Goal: Information Seeking & Learning: Learn about a topic

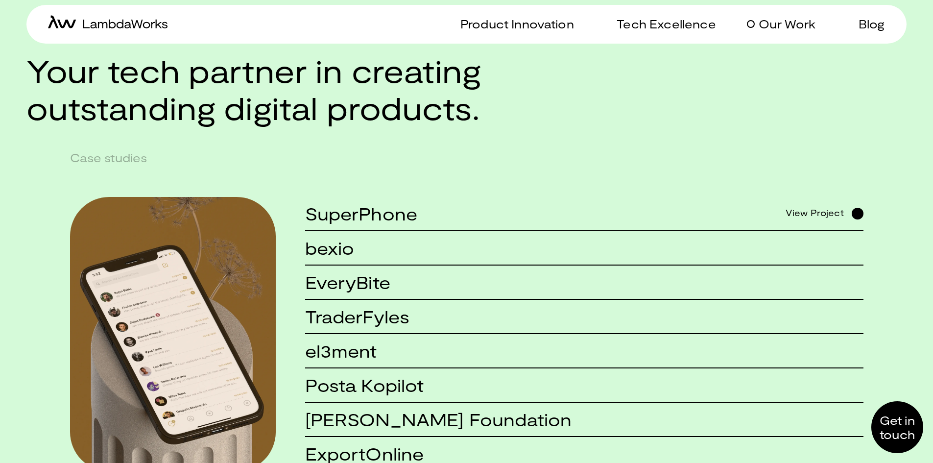
scroll to position [882, 0]
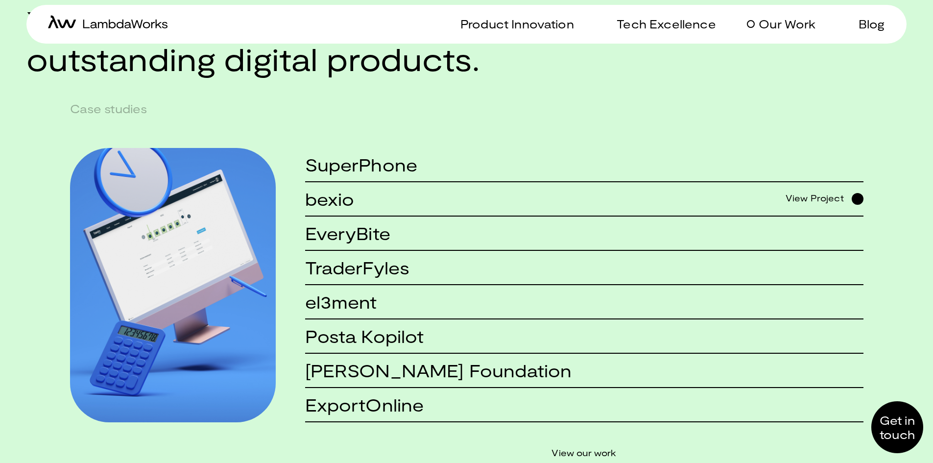
click at [797, 29] on p "Our Work" at bounding box center [787, 24] width 57 height 14
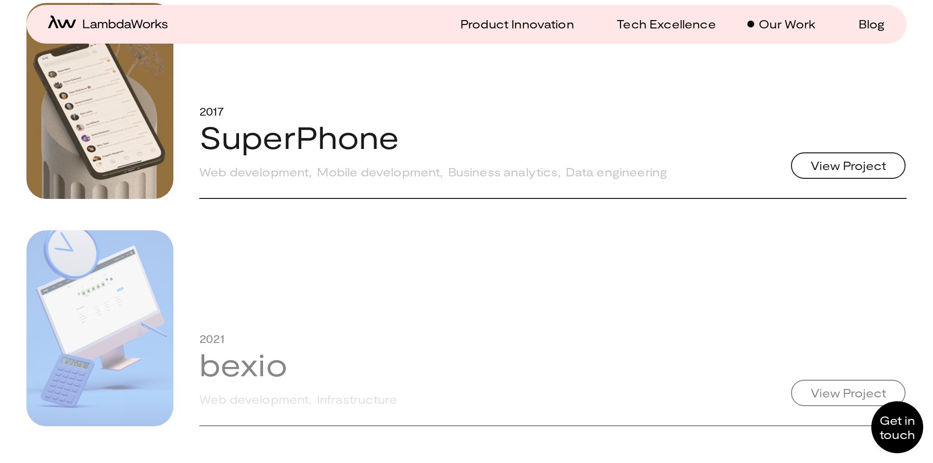
scroll to position [980, 0]
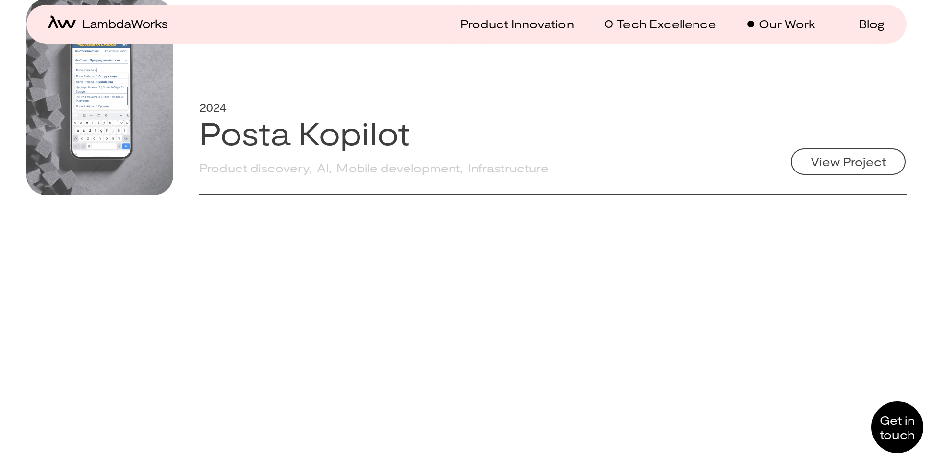
click at [665, 23] on p "Tech Excellence" at bounding box center [666, 24] width 99 height 14
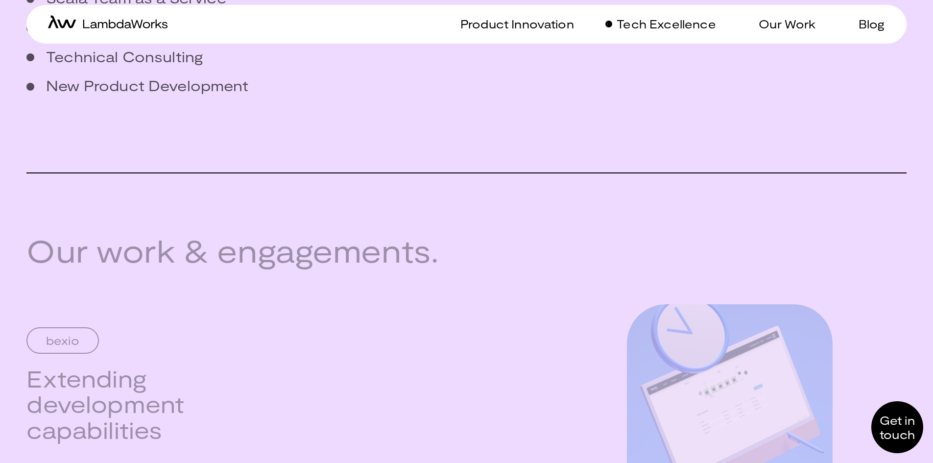
scroll to position [1421, 0]
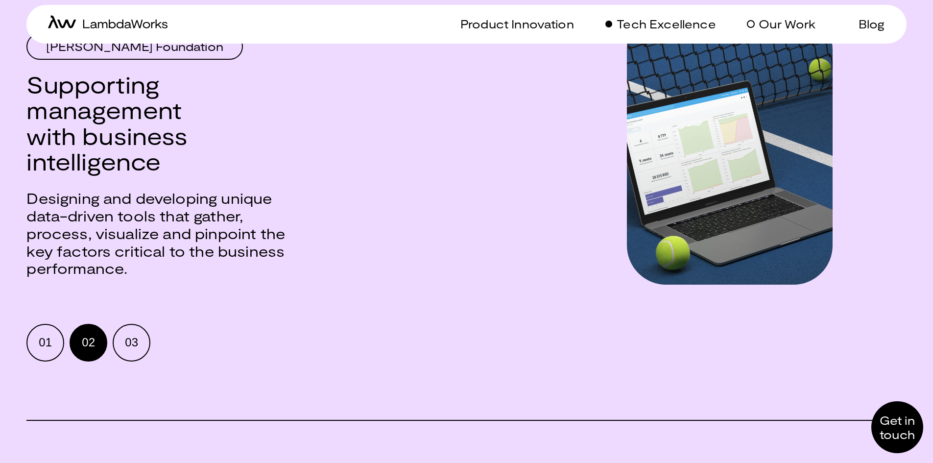
click at [755, 29] on link "Our Work" at bounding box center [781, 24] width 69 height 14
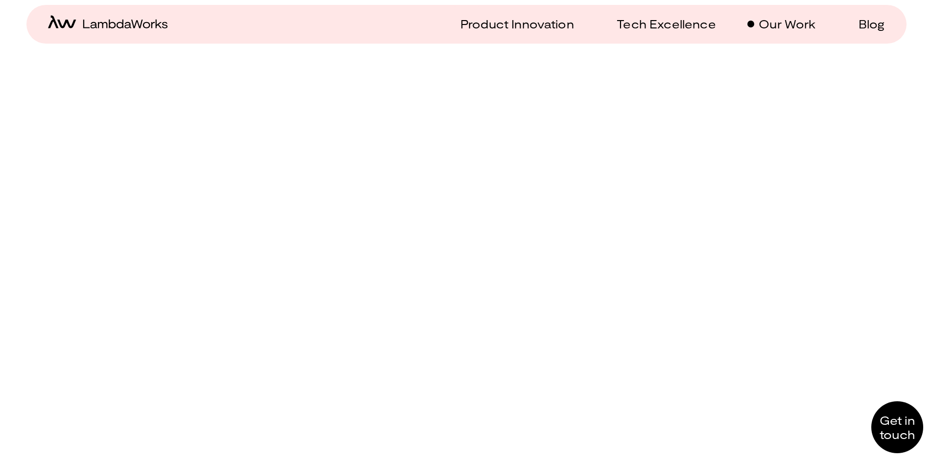
scroll to position [2303, 0]
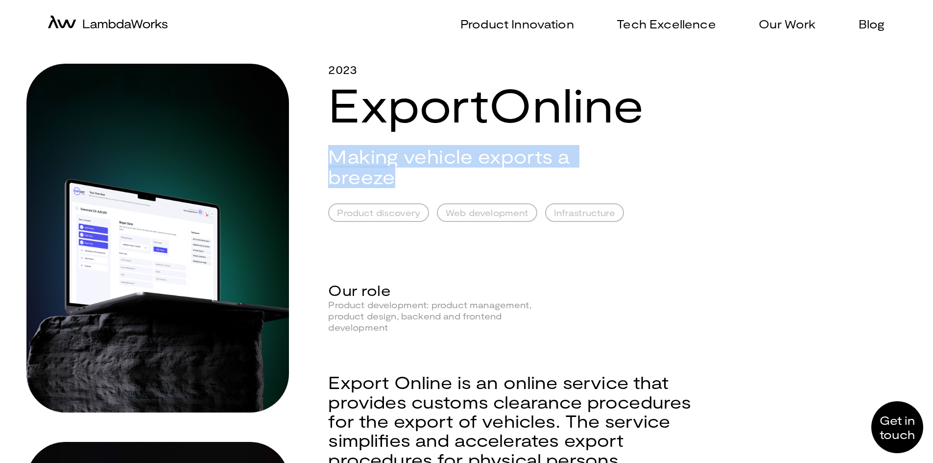
drag, startPoint x: 437, startPoint y: 177, endPoint x: 327, endPoint y: 148, distance: 113.1
click at [327, 148] on div "2023 ExportOnline Making vehicle exports a breeze Product discovery Web develop…" at bounding box center [466, 449] width 880 height 771
copy h2 "Making vehicle exports a breeze"
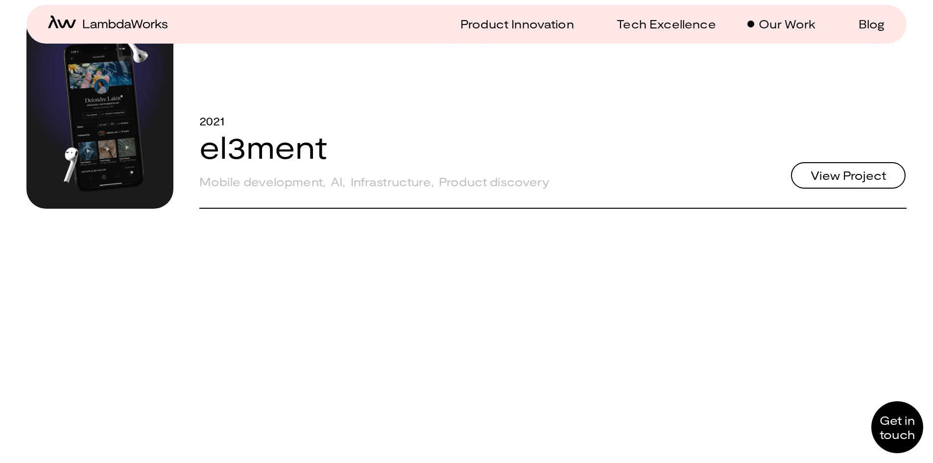
scroll to position [1617, 0]
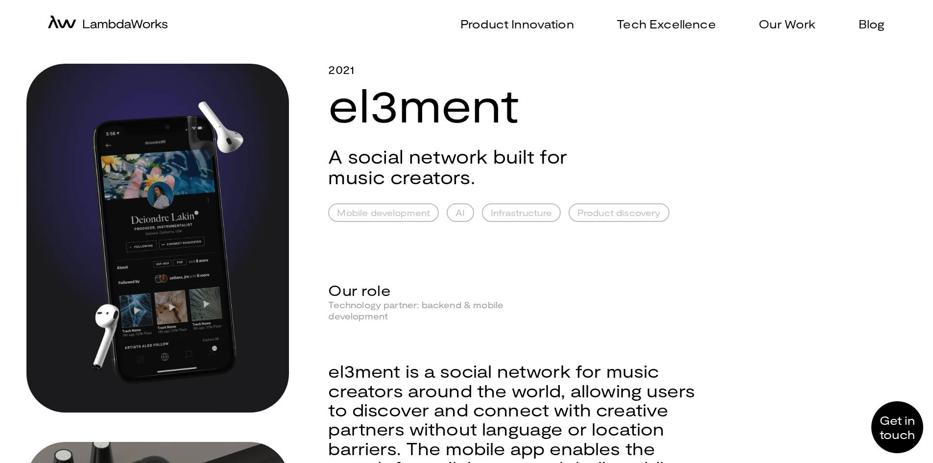
click at [402, 171] on h2 "A social network built for music creators." at bounding box center [466, 167] width 277 height 42
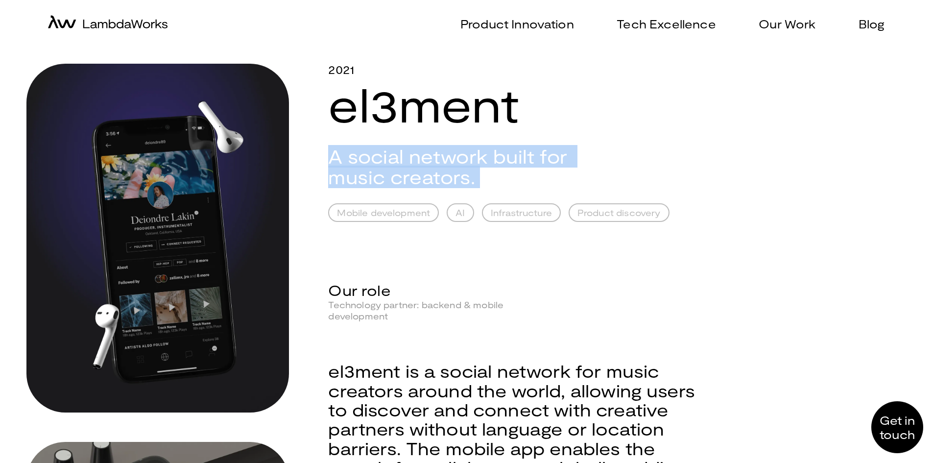
click at [402, 171] on h2 "A social network built for music creators." at bounding box center [466, 167] width 277 height 42
copy h2 "A social network built for music creators."
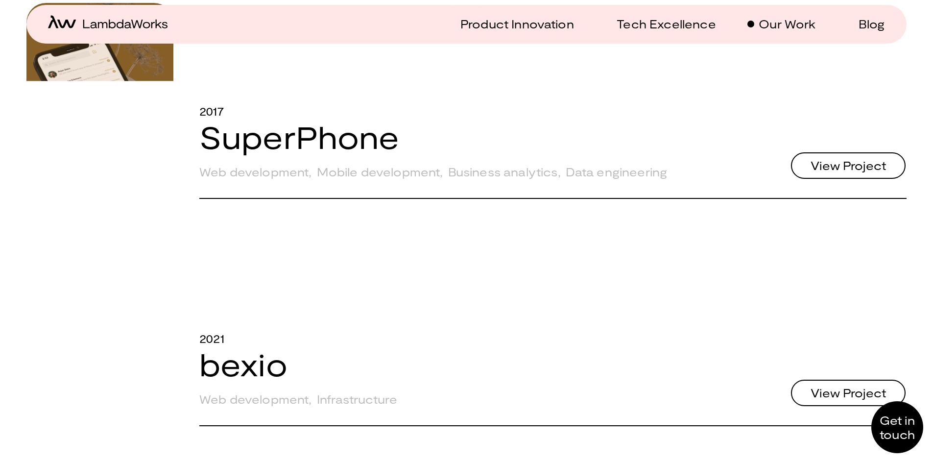
scroll to position [196, 0]
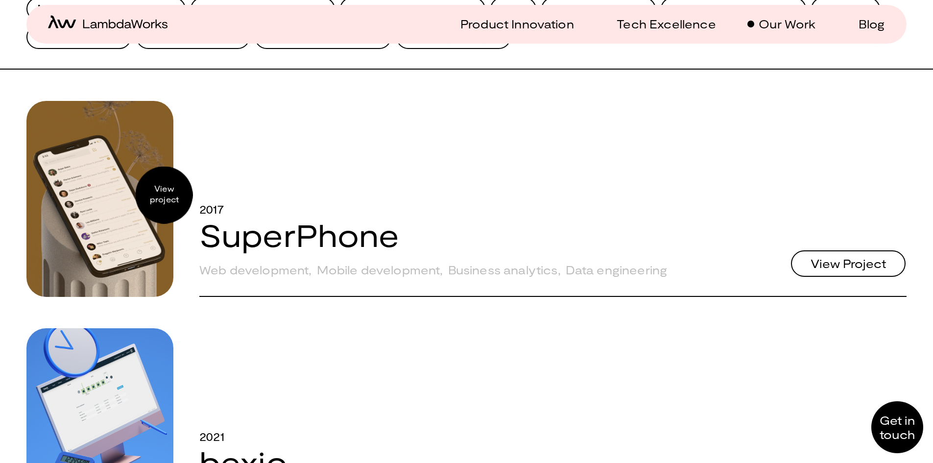
click at [141, 196] on div "View project" at bounding box center [99, 199] width 147 height 196
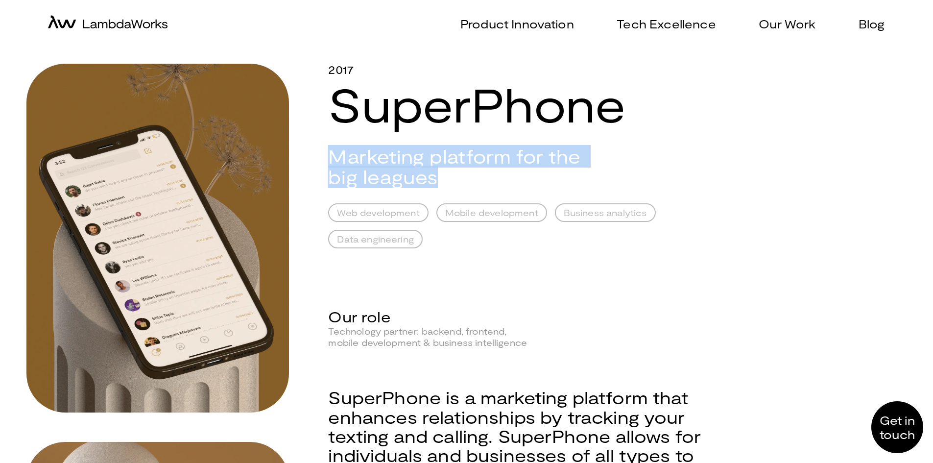
drag, startPoint x: 455, startPoint y: 178, endPoint x: 331, endPoint y: 154, distance: 126.2
click at [331, 154] on h2 "Marketing platform for the big leagues" at bounding box center [466, 167] width 277 height 42
copy h2 "Marketing platform for the big leagues"
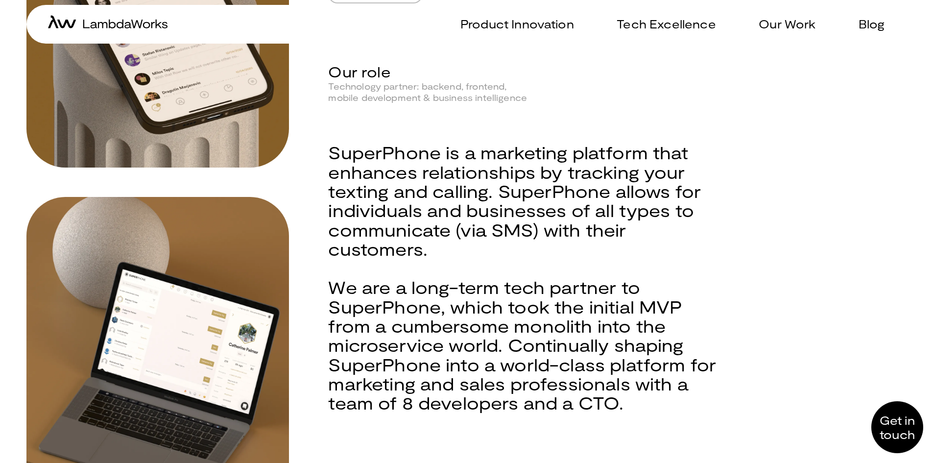
scroll to position [294, 0]
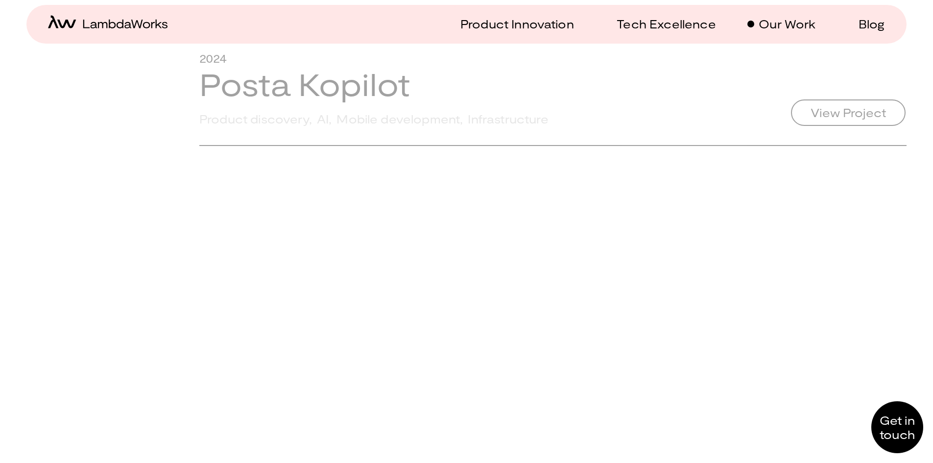
scroll to position [882, 0]
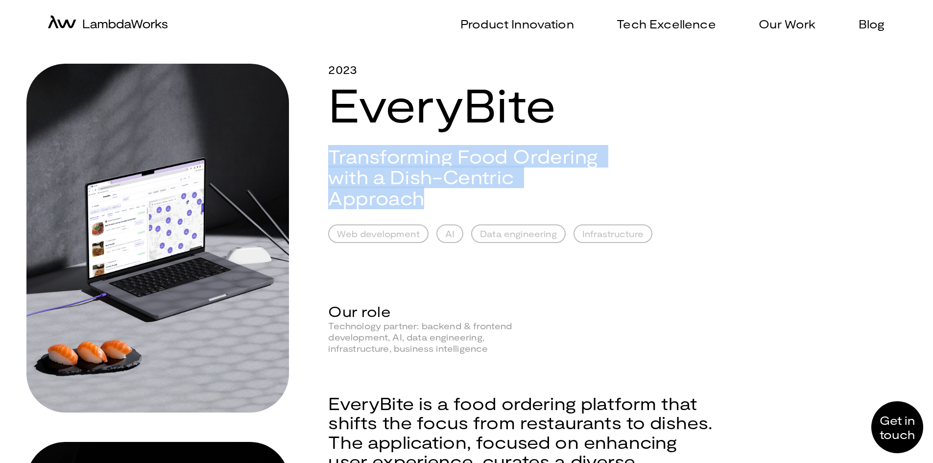
drag, startPoint x: 424, startPoint y: 195, endPoint x: 330, endPoint y: 158, distance: 101.6
click at [330, 158] on h2 "Transforming Food Ordering with a Dish-Centric Approach" at bounding box center [466, 177] width 277 height 63
copy h2 "Transforming Food Ordering with a Dish-Centric Approach"
drag, startPoint x: 795, startPoint y: 24, endPoint x: 696, endPoint y: 0, distance: 101.4
click at [795, 24] on p "Our Work" at bounding box center [787, 24] width 57 height 14
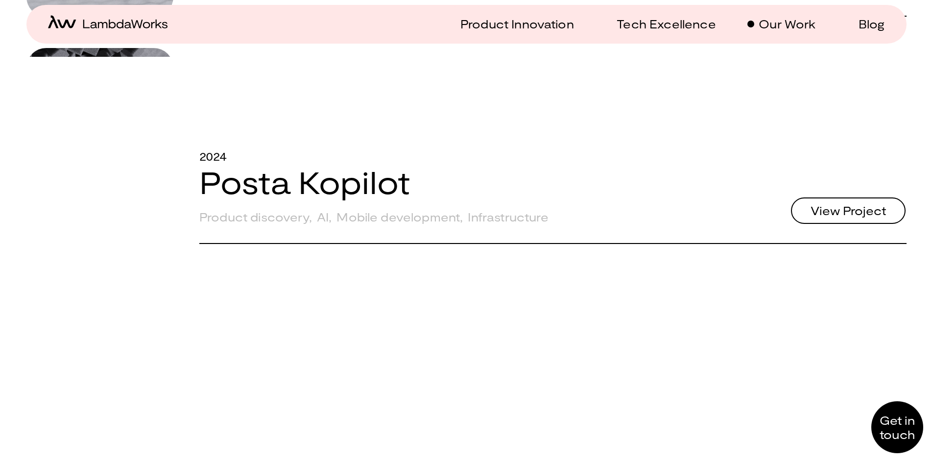
scroll to position [833, 0]
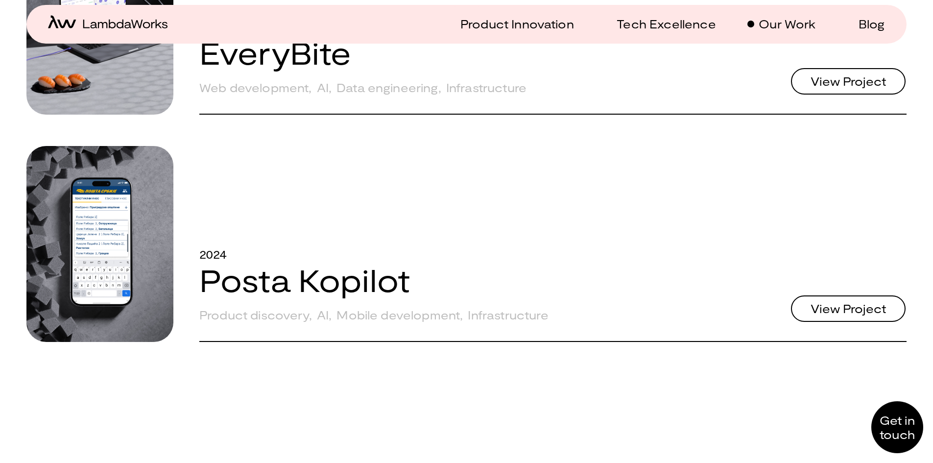
click at [522, 95] on div "Infrastructure" at bounding box center [486, 88] width 80 height 14
click at [541, 95] on div "2023 EveryBite Web development , AI , Data engineering , Infrastructure View Pr…" at bounding box center [552, 58] width 707 height 74
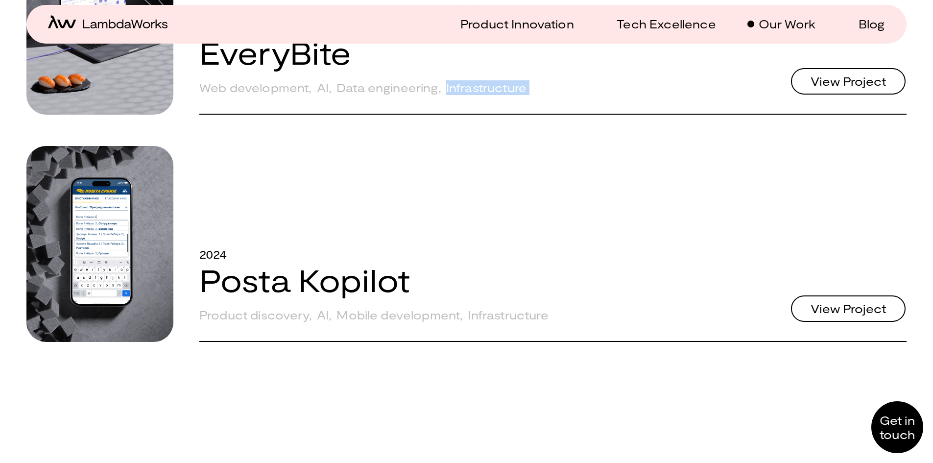
click at [555, 95] on div "2023 EveryBite Web development , AI , Data engineering , Infrastructure View Pr…" at bounding box center [552, 58] width 707 height 74
drag, startPoint x: 540, startPoint y: 238, endPoint x: 206, endPoint y: 233, distance: 333.7
click at [206, 95] on div "2023 EveryBite Web development , AI , Data engineering , Infrastructure View Pr…" at bounding box center [552, 58] width 707 height 74
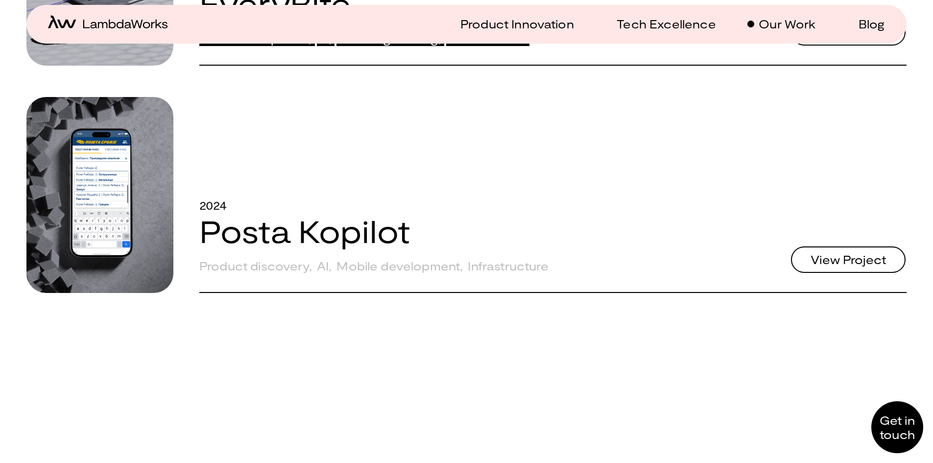
scroll to position [980, 0]
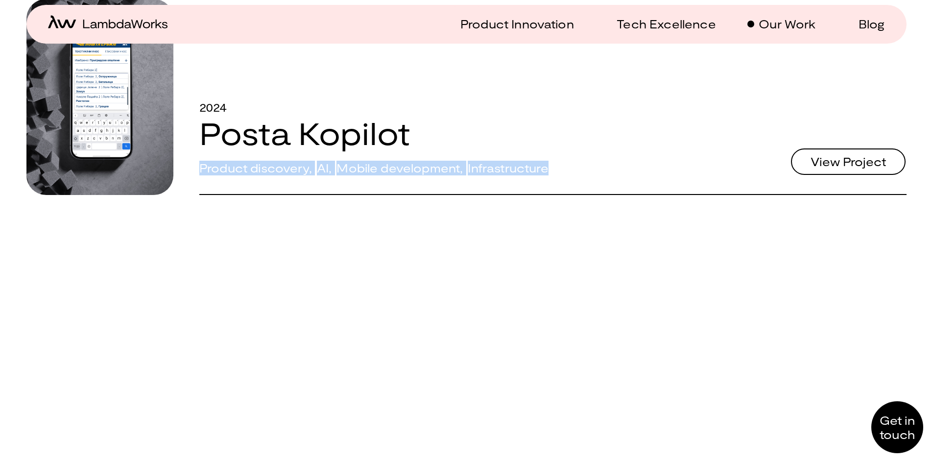
drag, startPoint x: 195, startPoint y: 364, endPoint x: 572, endPoint y: 351, distance: 377.4
click at [572, 195] on div "View project 2024 Posta Kopilot Product discovery , AI , Mobile development , I…" at bounding box center [466, 97] width 880 height 196
copy div "Product discovery , AI , Mobile development , Infrastructure"
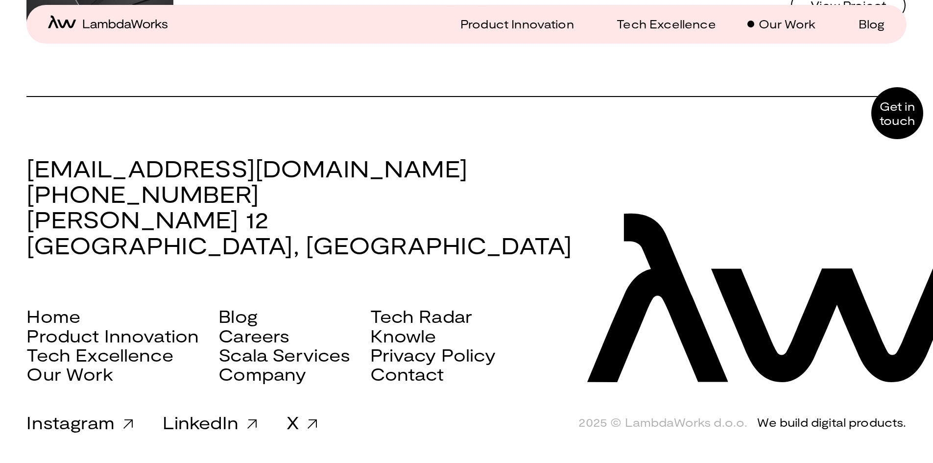
scroll to position [5768, 0]
click at [405, 337] on link "Knowle" at bounding box center [403, 335] width 66 height 19
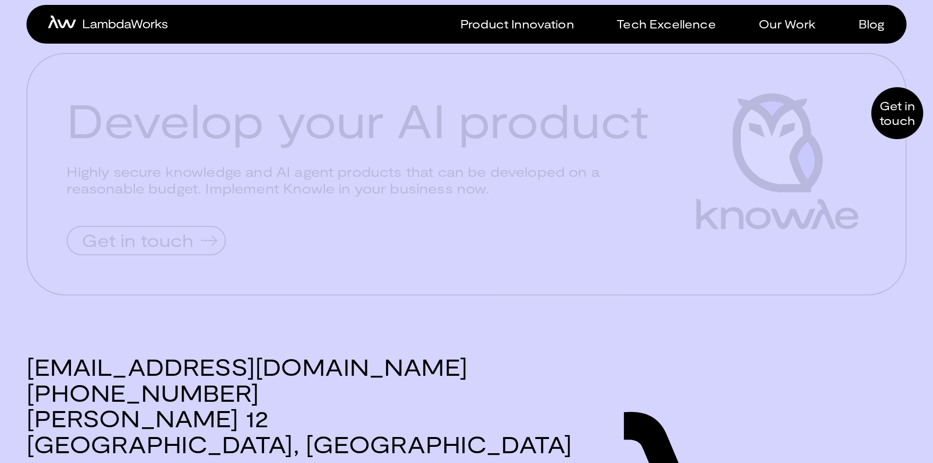
scroll to position [3039, 0]
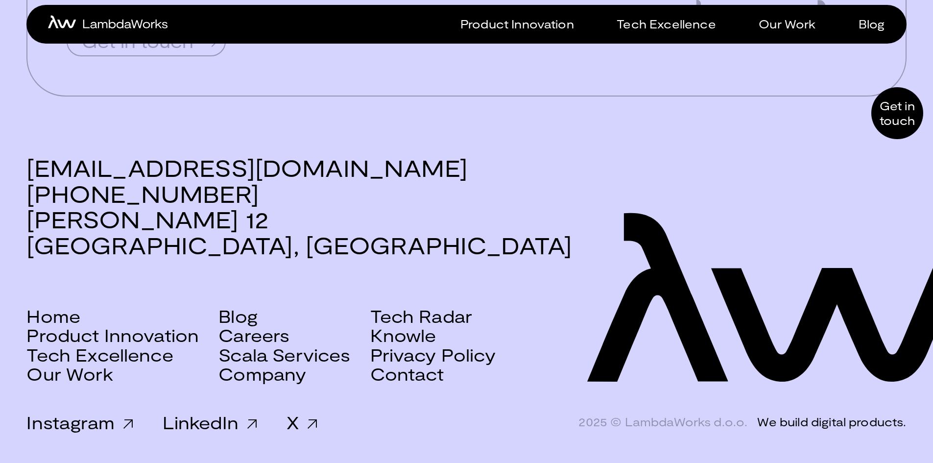
scroll to position [3039, 0]
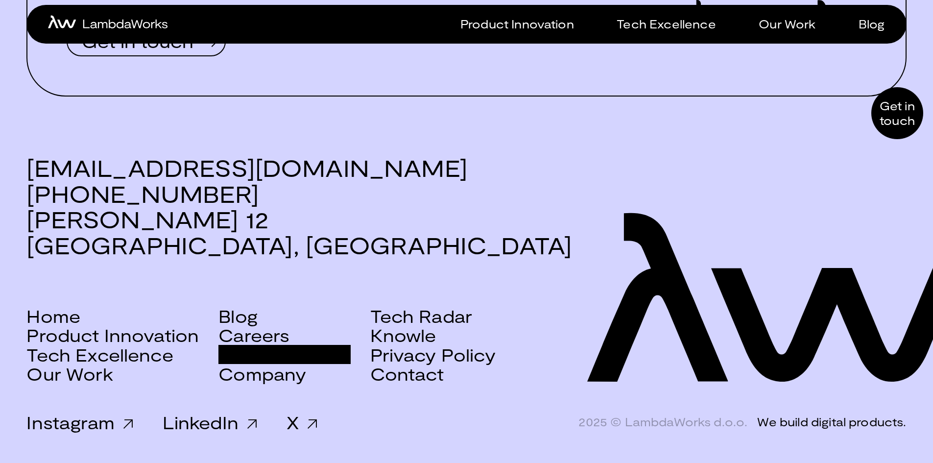
click at [331, 354] on link "Scala Services" at bounding box center [284, 354] width 132 height 19
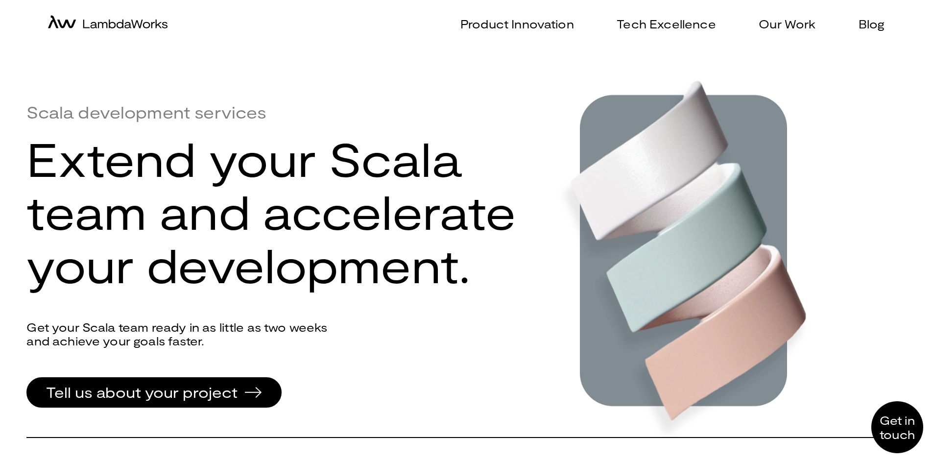
click at [136, 24] on icon "home-icon" at bounding box center [125, 24] width 84 height 9
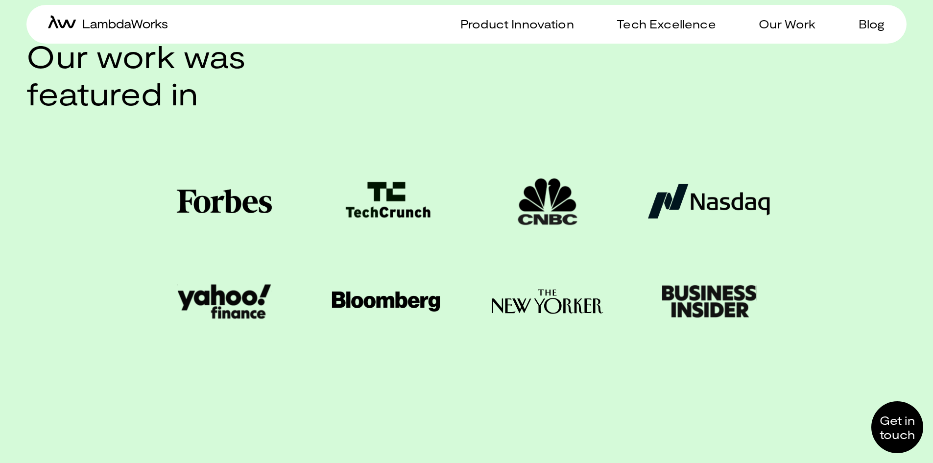
scroll to position [2559, 0]
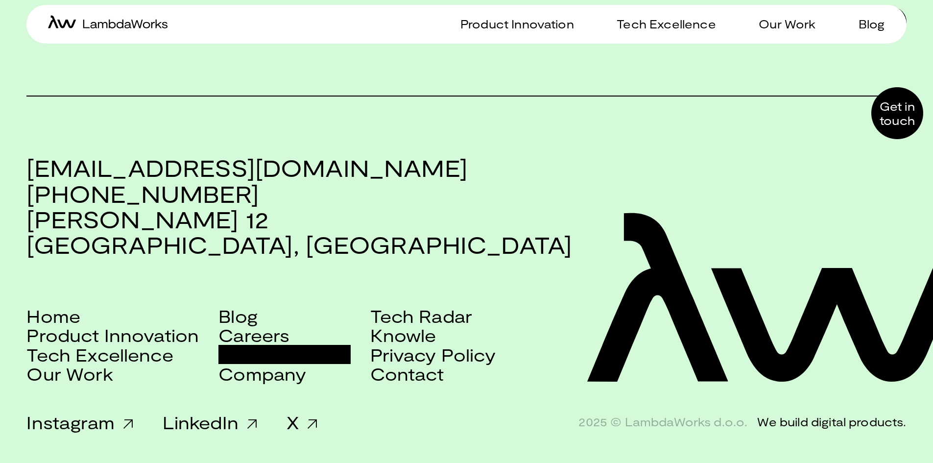
click at [280, 349] on link "Scala Services" at bounding box center [284, 354] width 132 height 19
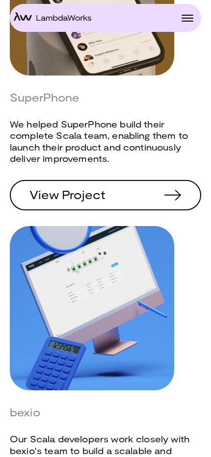
scroll to position [1825, 0]
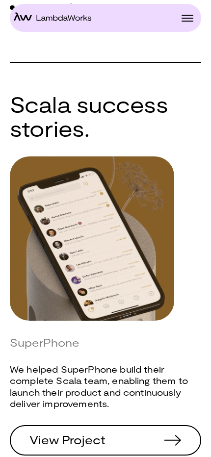
click at [190, 15] on span at bounding box center [187, 15] width 12 height 1
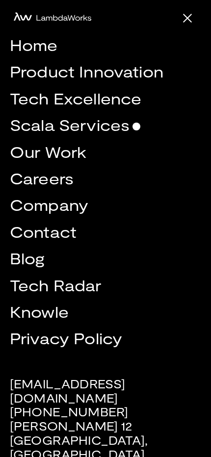
scroll to position [0, 0]
